Goal: Transaction & Acquisition: Purchase product/service

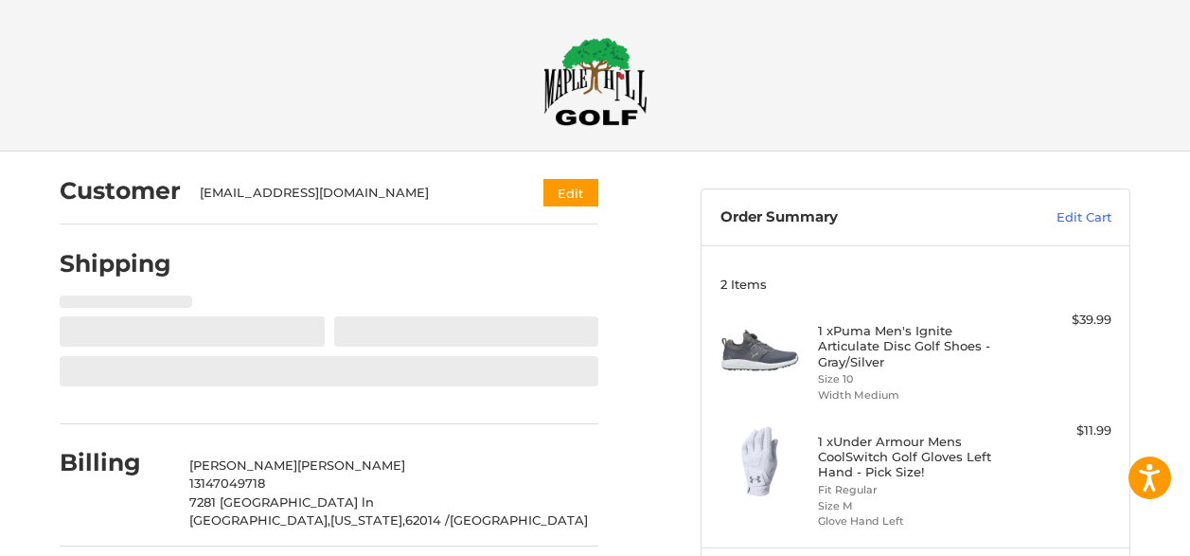
select select "**"
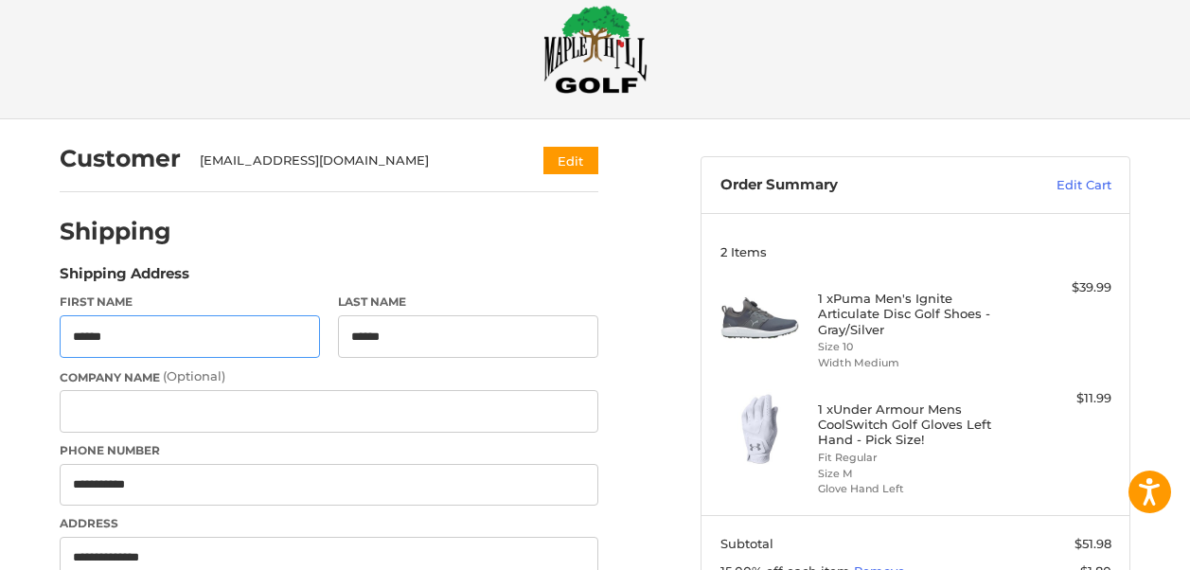
scroll to position [110, 0]
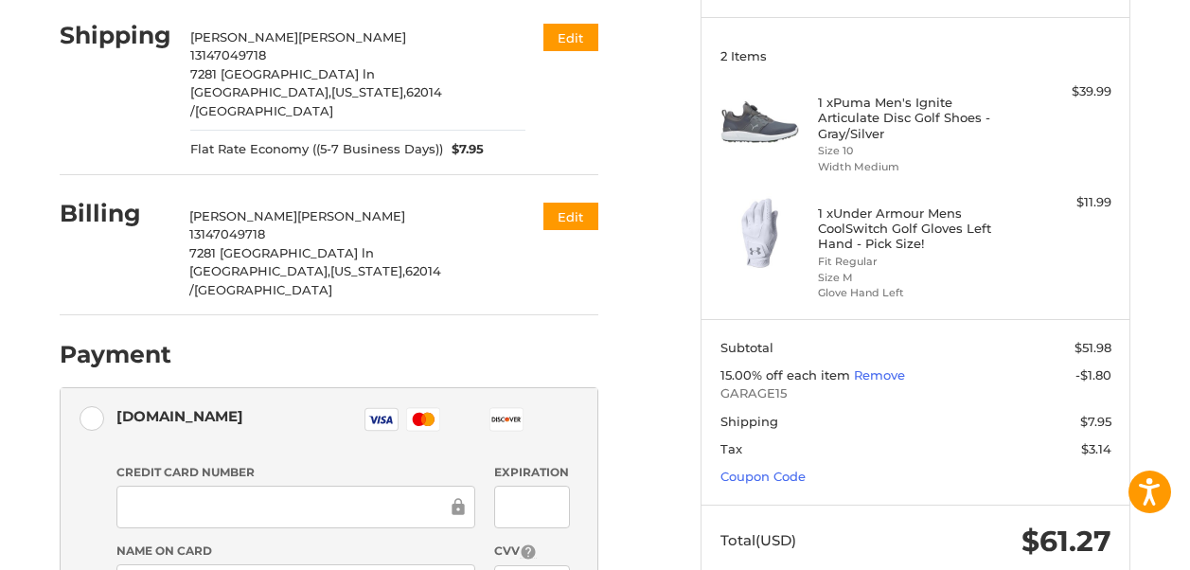
scroll to position [298, 0]
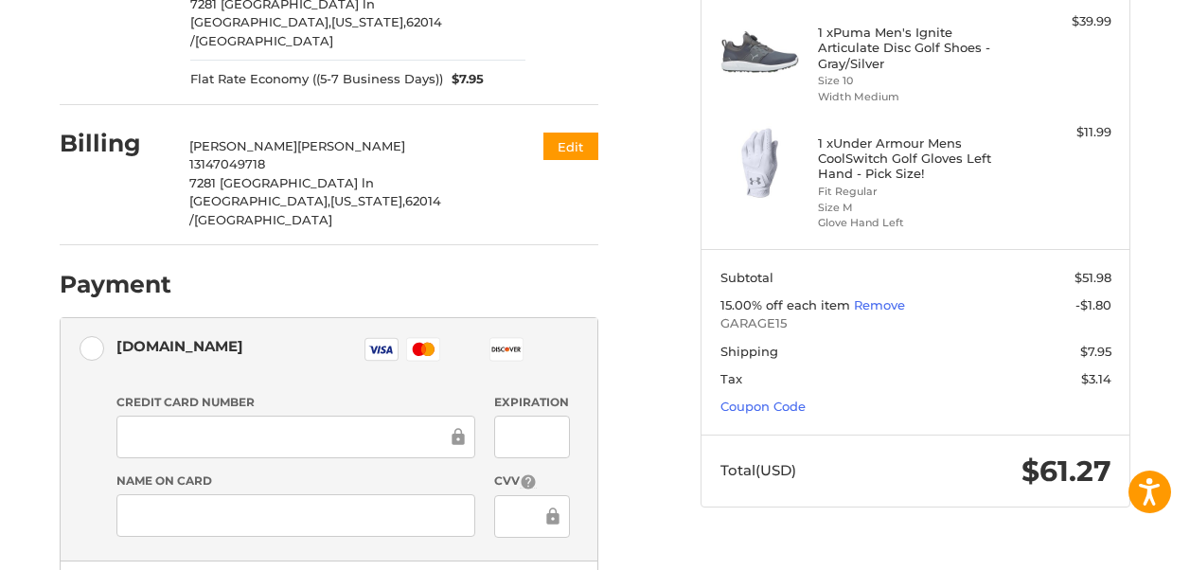
click at [235, 426] on iframe at bounding box center [289, 437] width 319 height 22
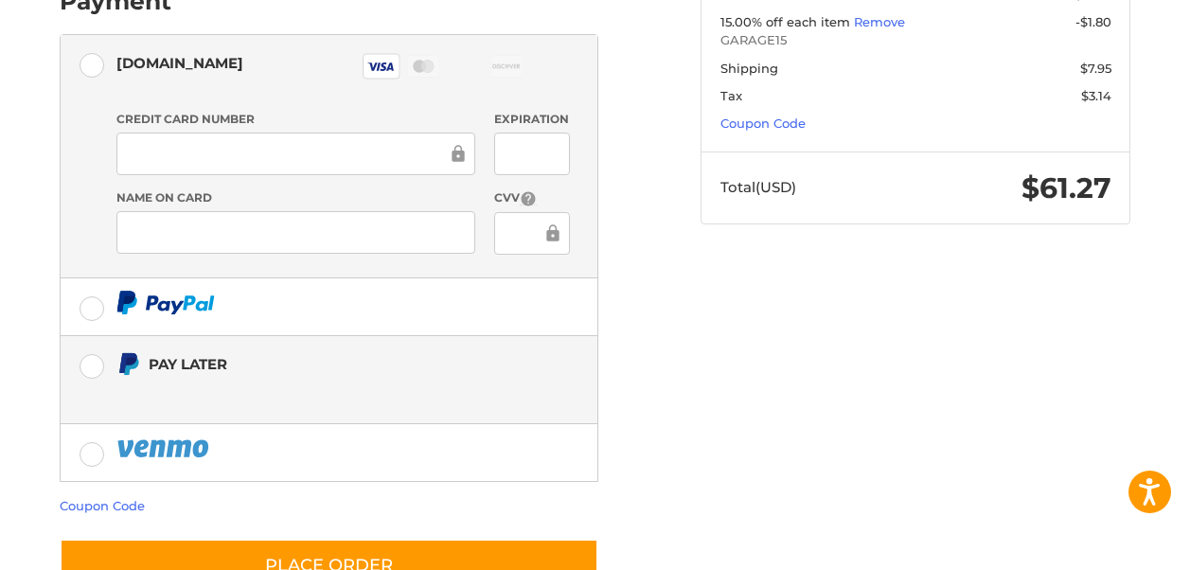
scroll to position [610, 0]
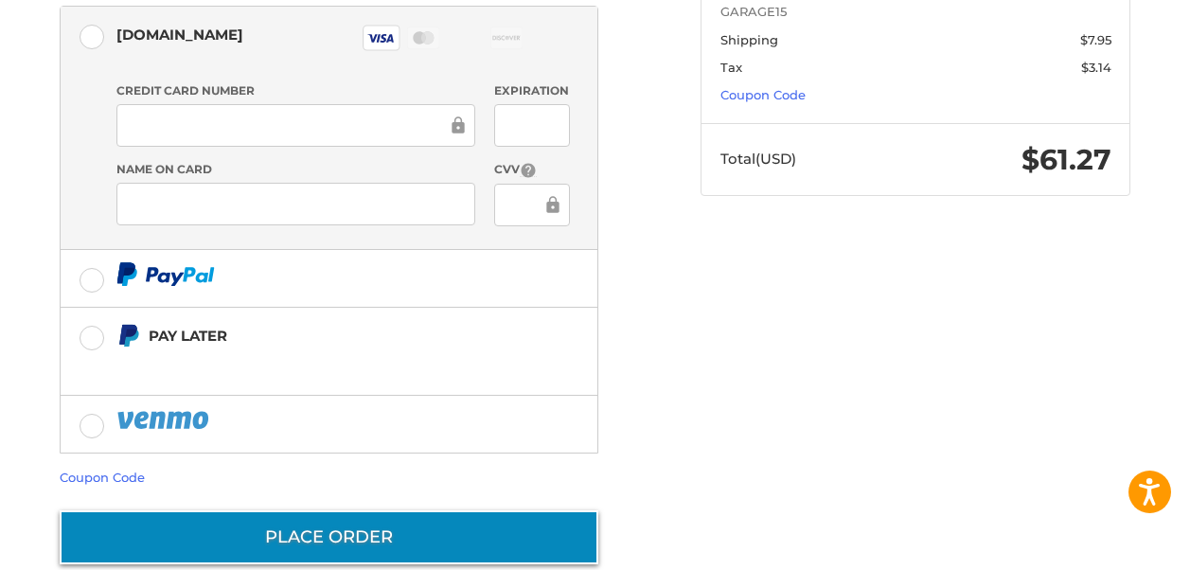
click at [309, 510] on button "Place Order" at bounding box center [329, 537] width 539 height 54
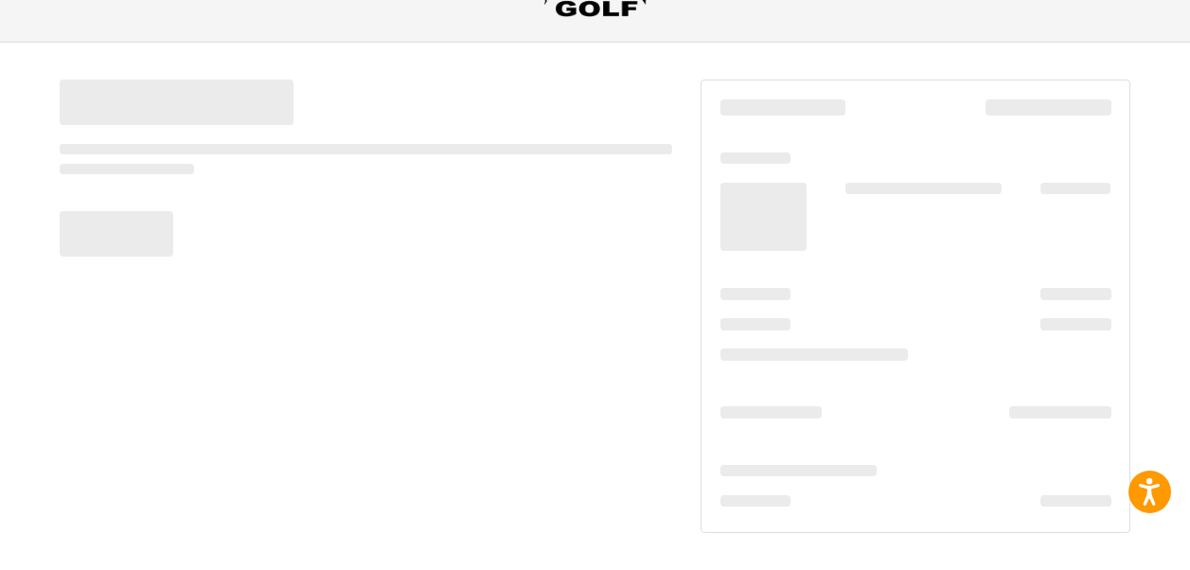
scroll to position [109, 0]
